Goal: Navigation & Orientation: Understand site structure

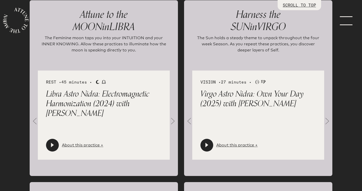
scroll to position [554, 0]
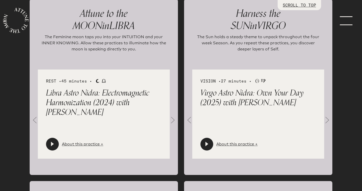
click at [328, 119] on span at bounding box center [327, 120] width 10 height 10
click at [328, 120] on span at bounding box center [327, 120] width 10 height 10
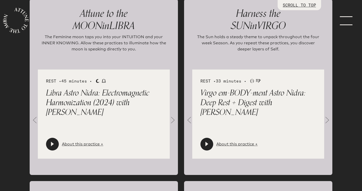
click at [328, 120] on span at bounding box center [327, 120] width 10 height 10
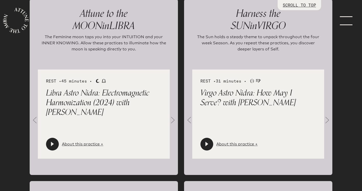
click at [328, 120] on span at bounding box center [327, 120] width 10 height 10
click at [328, 119] on span at bounding box center [327, 120] width 10 height 10
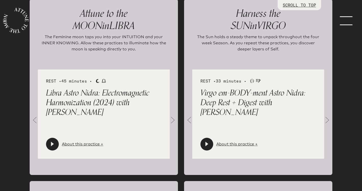
click at [328, 119] on span at bounding box center [327, 120] width 10 height 10
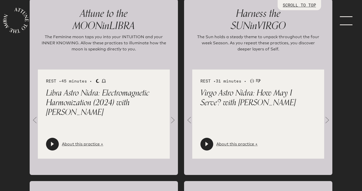
click at [328, 119] on span at bounding box center [327, 120] width 10 height 10
